Goal: Task Accomplishment & Management: Manage account settings

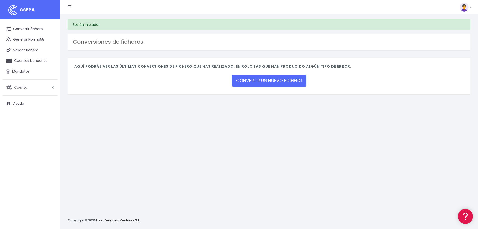
click at [24, 86] on span "Cuenta" at bounding box center [20, 87] width 13 height 5
click at [21, 99] on link "Perfiles" at bounding box center [33, 99] width 50 height 9
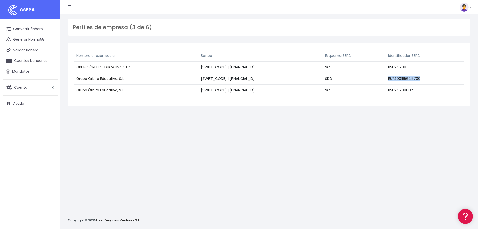
drag, startPoint x: 430, startPoint y: 79, endPoint x: 398, endPoint y: 80, distance: 32.4
click at [398, 80] on td "ES74001B56215700" at bounding box center [425, 79] width 78 height 12
copy td "ES74001B56215700"
click at [107, 77] on link "Grupo Órbita Educativa, S.L." at bounding box center [100, 78] width 48 height 5
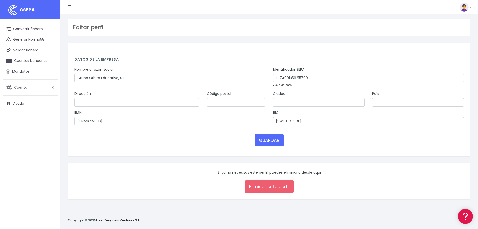
click at [19, 86] on span "Cuenta" at bounding box center [20, 87] width 13 height 5
click at [19, 99] on link "Perfiles" at bounding box center [33, 99] width 50 height 9
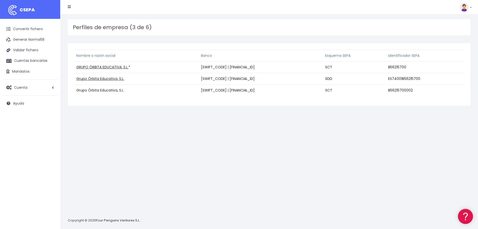
click at [107, 90] on link "Grupo Órbita Educativa, S.L." at bounding box center [100, 90] width 48 height 5
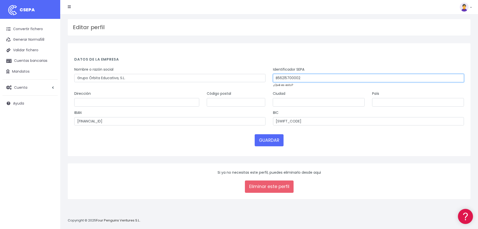
click at [305, 79] on input "B56215700002" at bounding box center [368, 78] width 191 height 9
